Goal: Contribute content: Add original content to the website for others to see

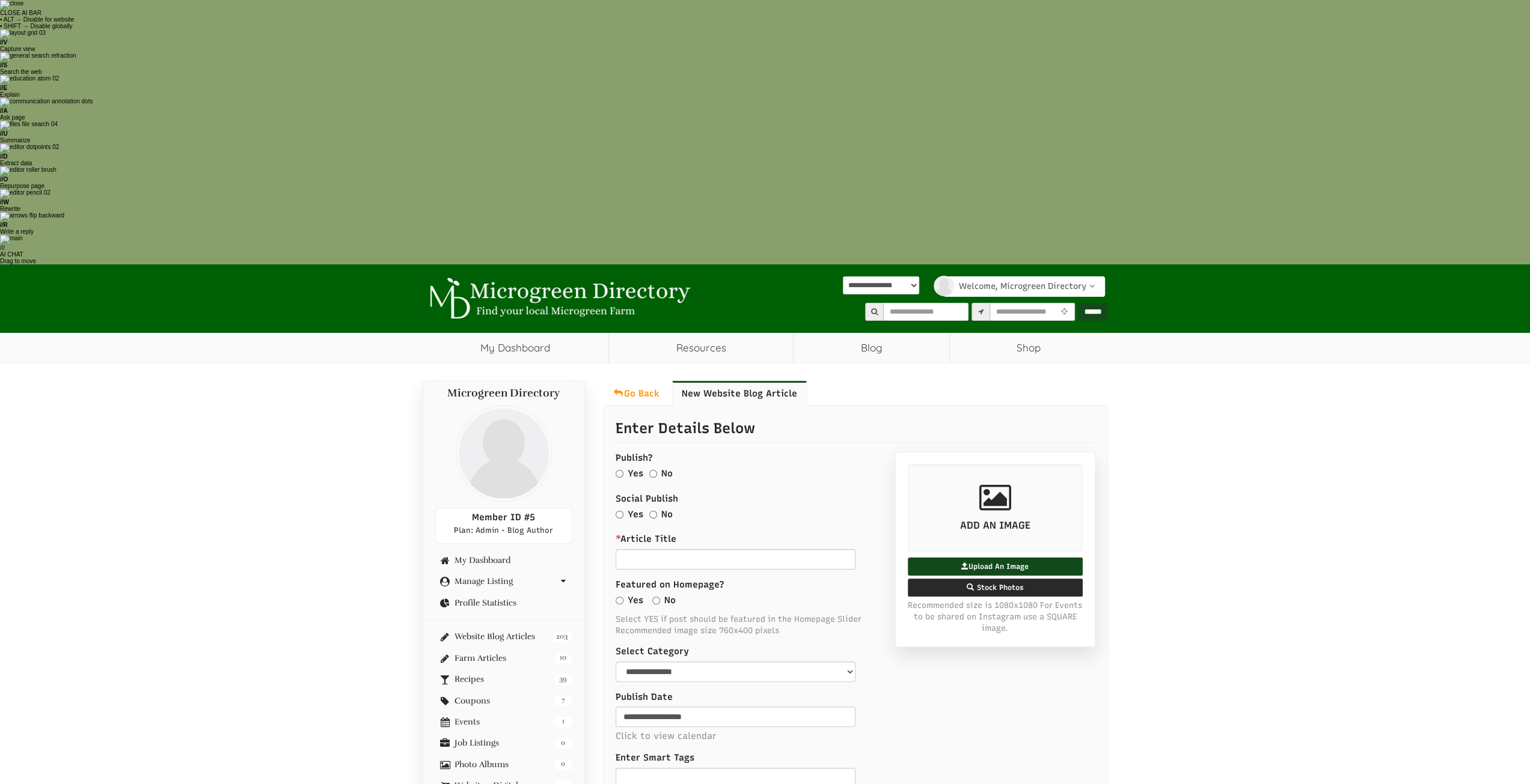
select select "Language Translate Widget"
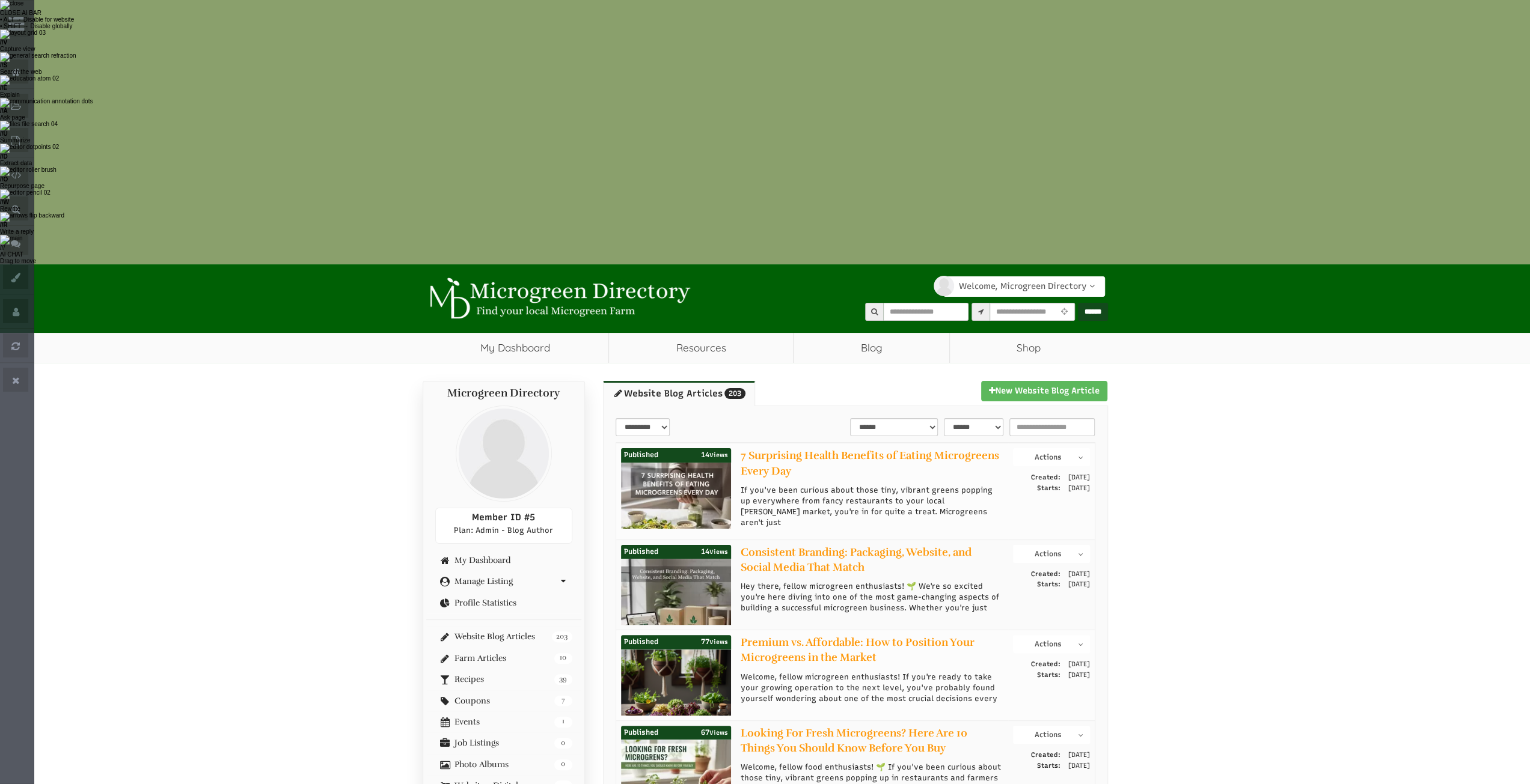
select select "Language Translate Widget"
click at [502, 626] on div "203 Website Blog Articles" at bounding box center [504, 637] width 155 height 21
click at [500, 626] on div "203 Website Blog Articles" at bounding box center [504, 637] width 155 height 21
click at [500, 632] on link "203 Website Blog Articles" at bounding box center [504, 636] width 137 height 9
